Goal: Information Seeking & Learning: Learn about a topic

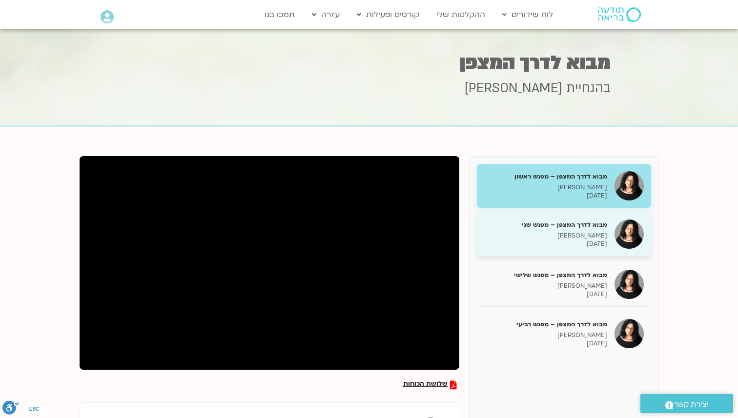
click at [566, 242] on p "[DATE]" at bounding box center [545, 244] width 123 height 8
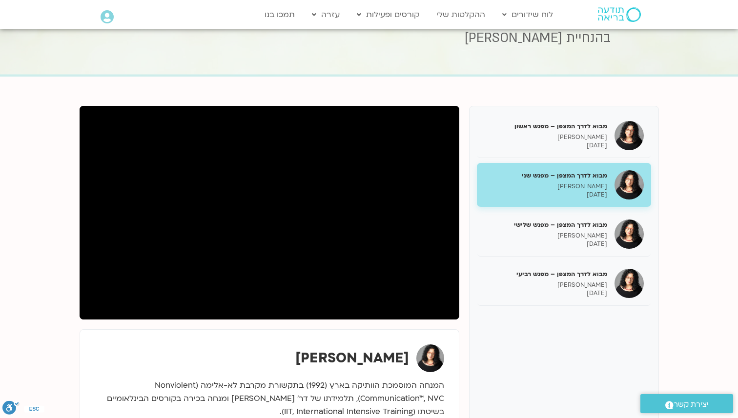
scroll to position [50, 0]
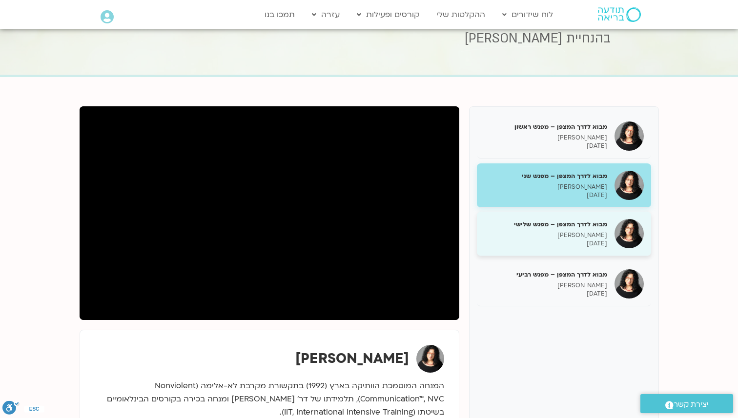
click at [575, 230] on div "מבוא לדרך המצפן – מפגש שלישי [PERSON_NAME] [DATE]" at bounding box center [545, 234] width 123 height 28
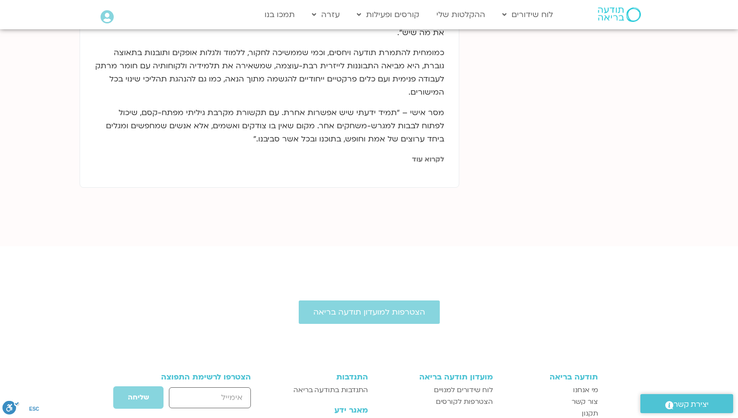
scroll to position [620, 0]
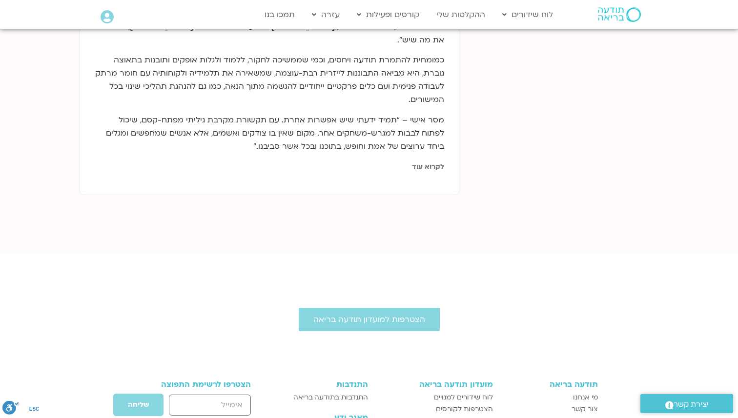
click at [423, 162] on link "לקרוא עוד" at bounding box center [428, 166] width 32 height 9
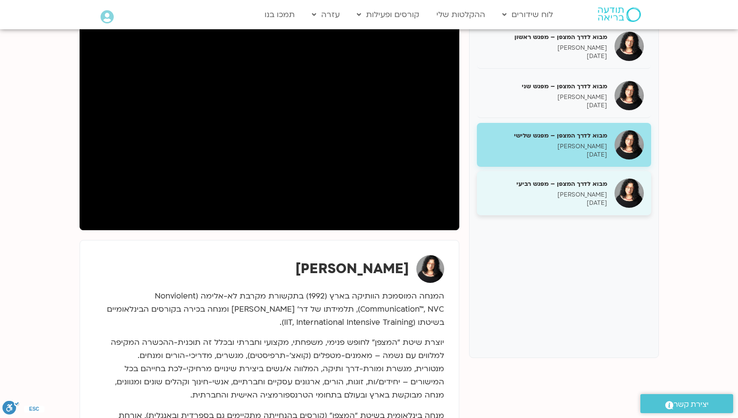
scroll to position [137, 0]
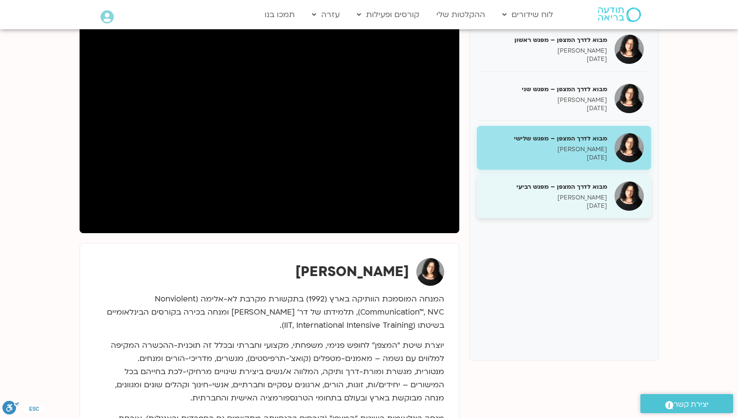
click at [590, 204] on p "[DATE]" at bounding box center [545, 206] width 123 height 8
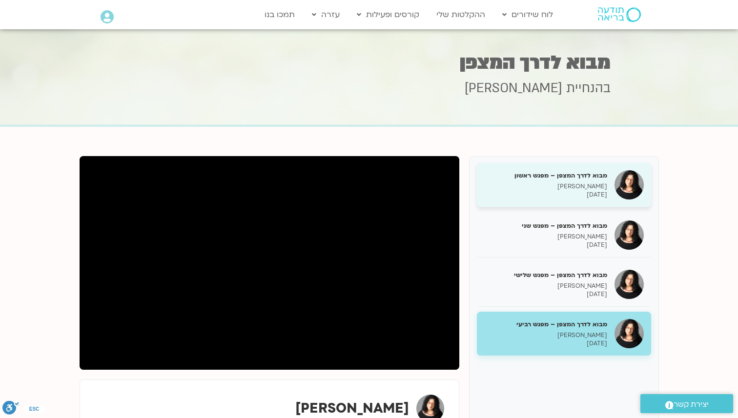
click at [590, 184] on p "[PERSON_NAME]" at bounding box center [545, 186] width 123 height 8
